Goal: Use online tool/utility: Utilize a website feature to perform a specific function

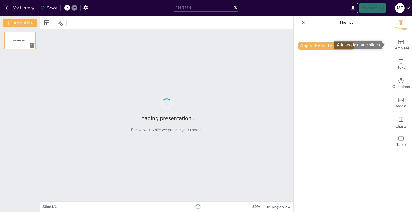
type input "Imported Презентація. Ветерани – копія.pptx"
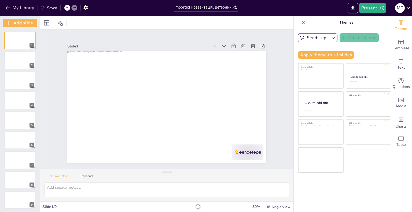
click at [410, 5] on icon at bounding box center [407, 7] width 7 height 7
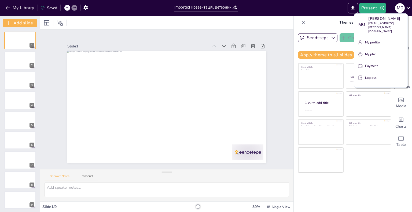
click at [378, 38] on button "My profile" at bounding box center [380, 42] width 49 height 9
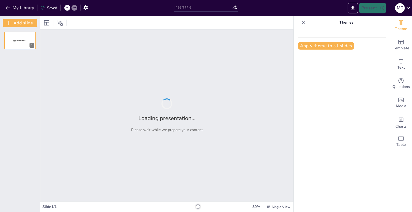
type input "Imported Презентація. Ветерани – копія.pptx"
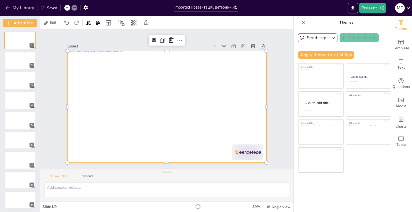
click at [202, 73] on div at bounding box center [174, 99] width 132 height 209
click at [188, 73] on div at bounding box center [159, 98] width 132 height 209
click at [185, 72] on div at bounding box center [163, 106] width 227 height 183
click at [185, 72] on div at bounding box center [173, 96] width 196 height 228
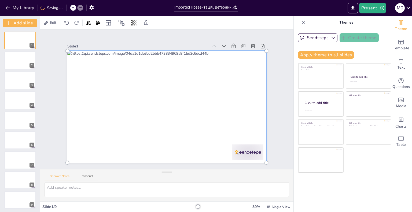
click at [185, 72] on div at bounding box center [173, 103] width 191 height 236
drag, startPoint x: 185, startPoint y: 72, endPoint x: 161, endPoint y: 84, distance: 27.2
click at [167, 80] on div at bounding box center [173, 97] width 191 height 236
drag, startPoint x: 166, startPoint y: 72, endPoint x: 163, endPoint y: 85, distance: 13.4
click at [163, 85] on div at bounding box center [169, 92] width 232 height 176
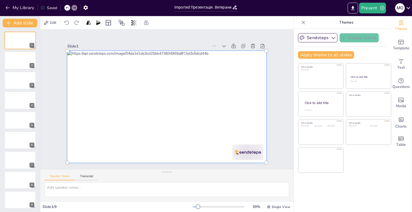
drag, startPoint x: 164, startPoint y: 130, endPoint x: 130, endPoint y: 125, distance: 34.1
click at [133, 126] on div at bounding box center [165, 92] width 225 height 158
click at [187, 85] on div at bounding box center [170, 105] width 235 height 216
click at [49, 21] on span "Edit" at bounding box center [53, 22] width 9 height 5
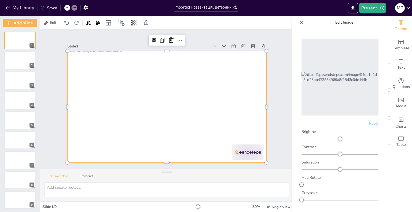
click at [180, 70] on div at bounding box center [166, 107] width 199 height 112
click at [178, 73] on div at bounding box center [169, 106] width 227 height 183
click at [178, 73] on div at bounding box center [169, 107] width 224 height 168
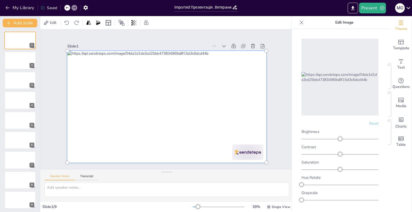
click at [178, 73] on div at bounding box center [159, 97] width 158 height 225
click at [178, 73] on div at bounding box center [169, 106] width 232 height 176
drag, startPoint x: 178, startPoint y: 73, endPoint x: 162, endPoint y: 85, distance: 20.5
click at [162, 85] on div at bounding box center [165, 92] width 232 height 176
click at [94, 190] on textarea at bounding box center [166, 189] width 244 height 15
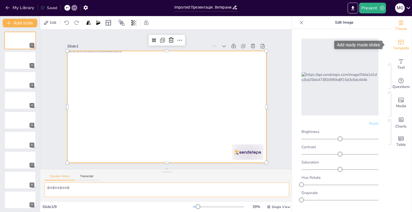
type textarea "фафвафавф"
click at [398, 44] on icon "Add ready made slides" at bounding box center [401, 42] width 6 height 6
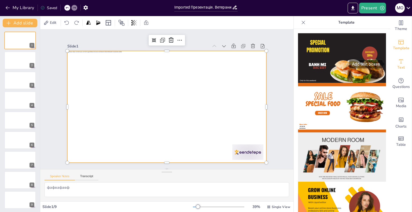
click at [399, 62] on icon "Add text boxes" at bounding box center [401, 61] width 6 height 6
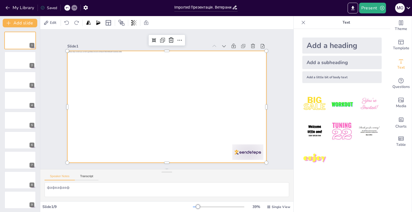
click at [134, 101] on div at bounding box center [174, 99] width 112 height 199
click at [157, 77] on div at bounding box center [173, 102] width 183 height 227
click at [160, 72] on div at bounding box center [169, 92] width 227 height 183
drag, startPoint x: 4, startPoint y: 75, endPoint x: 12, endPoint y: 74, distance: 7.8
click at [4, 74] on div at bounding box center [20, 80] width 32 height 18
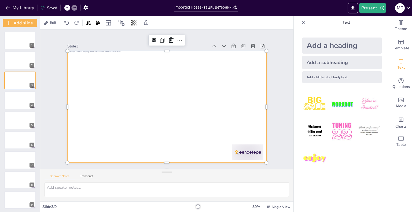
click at [104, 80] on div at bounding box center [171, 93] width 227 height 207
